Goal: Task Accomplishment & Management: Complete application form

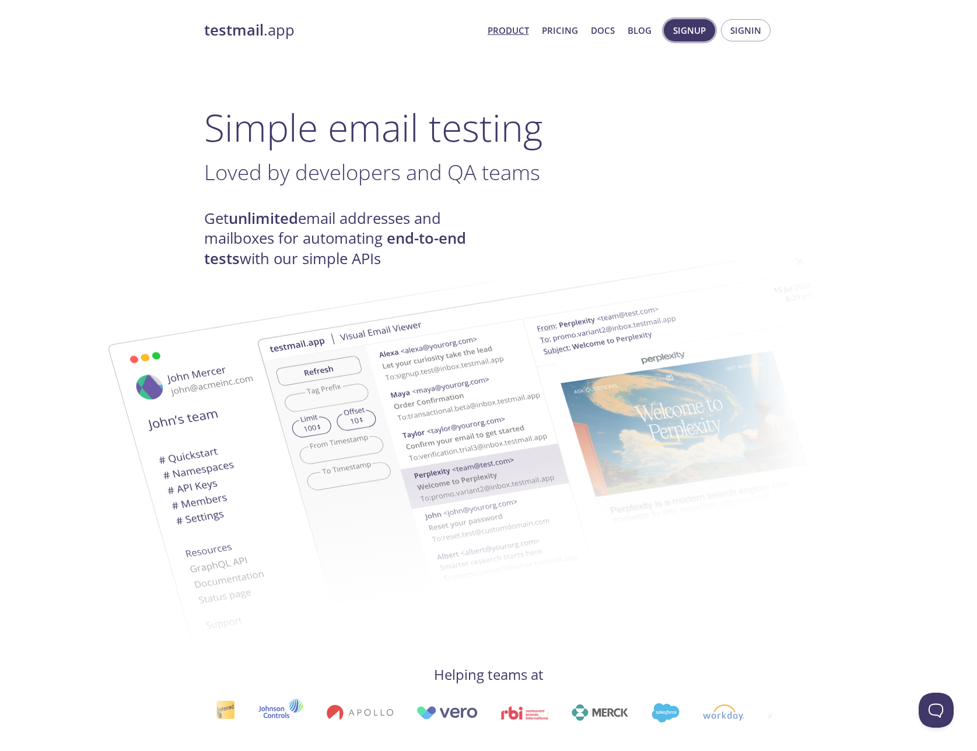
click at [693, 30] on span "Signup" at bounding box center [689, 30] width 33 height 15
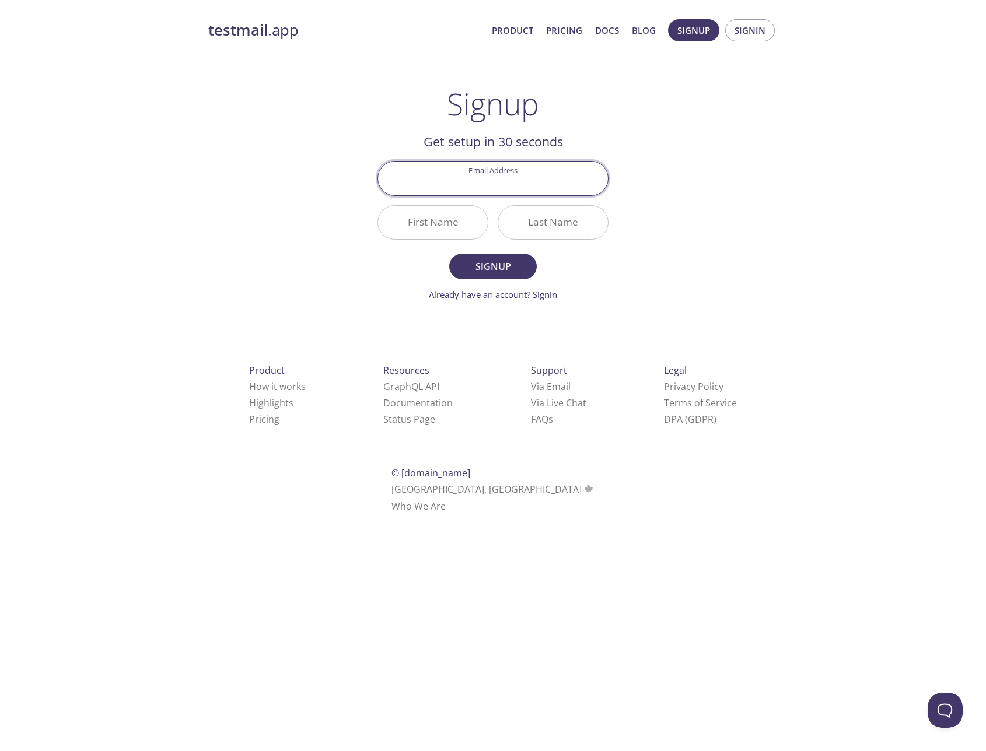
click at [505, 178] on input "Email Address" at bounding box center [493, 178] width 230 height 33
type input "[PERSON_NAME][EMAIL_ADDRESS][DOMAIN_NAME]"
type input "A"
type input "MSh"
click at [559, 225] on input "Last Name" at bounding box center [553, 222] width 110 height 33
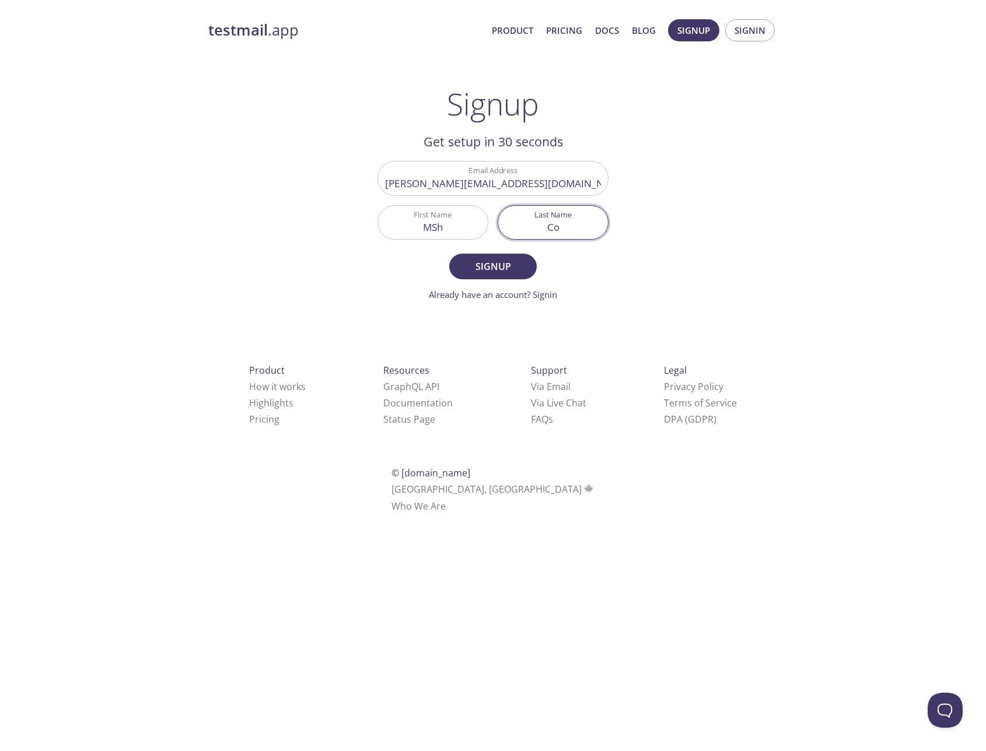
type input "C"
type input "Test"
click at [507, 261] on span "Signup" at bounding box center [493, 266] width 62 height 16
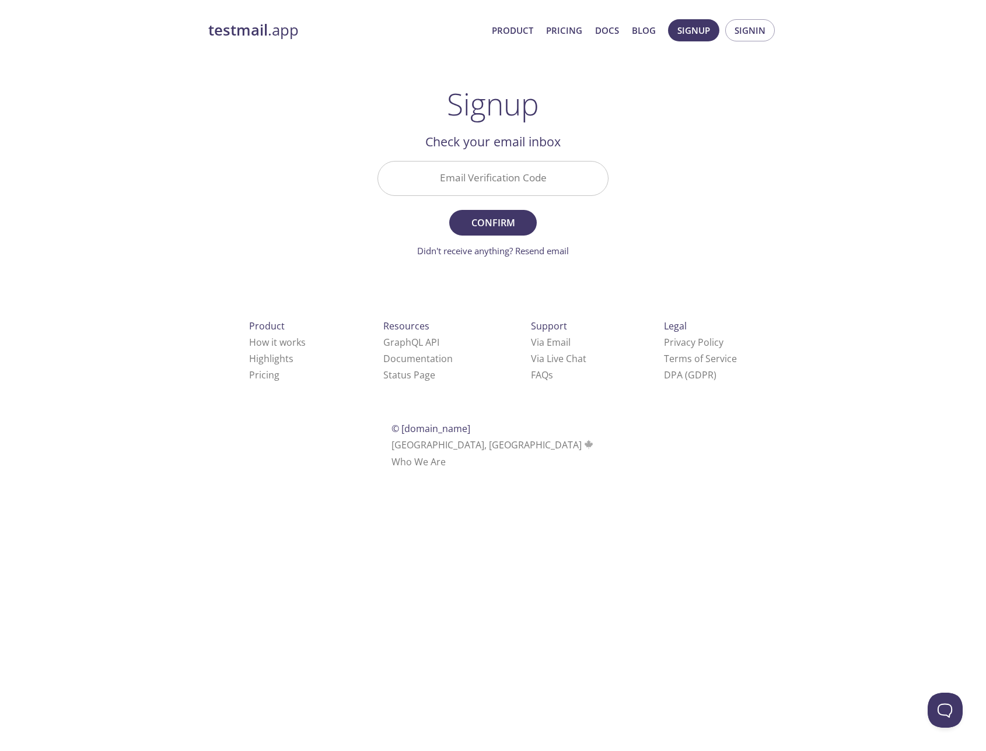
click at [492, 178] on input "Email Verification Code" at bounding box center [493, 178] width 230 height 33
click at [526, 180] on input "Email Verification Code" at bounding box center [493, 178] width 230 height 33
paste input "HX97BZV"
type input "HX97BZV"
click at [470, 226] on span "Confirm" at bounding box center [493, 223] width 62 height 16
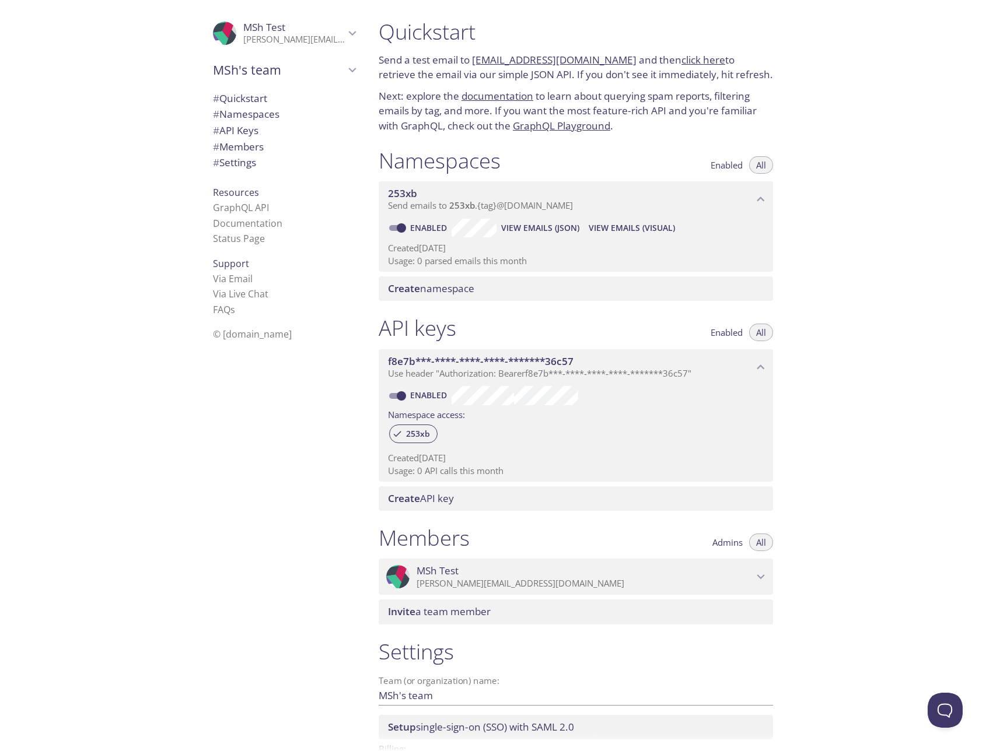
click at [153, 253] on div ".cls-1 { fill: #6d5ca8; } .cls-2 { fill: #3fc191; } .cls-3 { fill: #3b4752; } .…" at bounding box center [184, 375] width 369 height 751
click at [239, 100] on span "# Quickstart" at bounding box center [240, 98] width 54 height 13
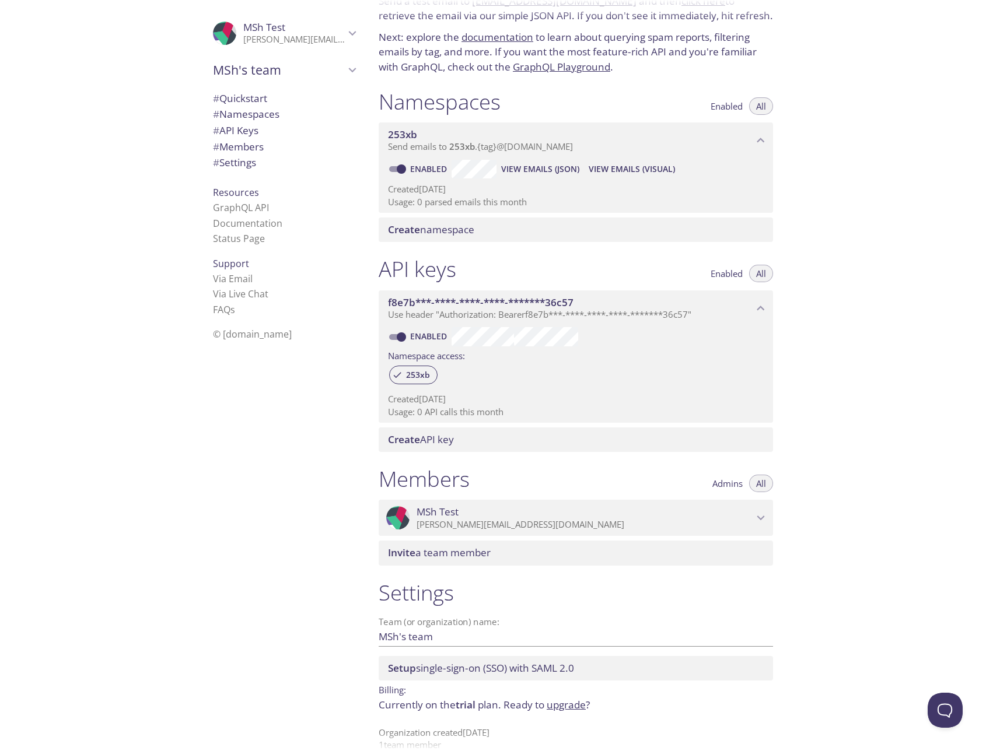
scroll to position [78, 0]
